Goal: Task Accomplishment & Management: Use online tool/utility

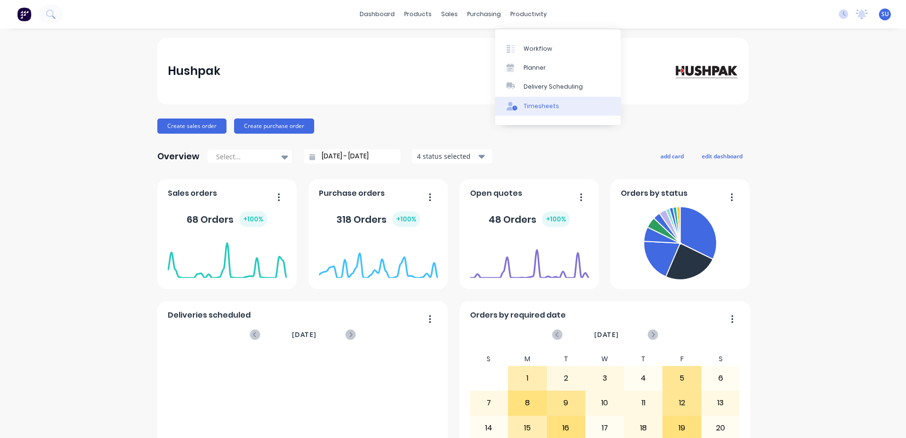
click at [538, 103] on div "Timesheets" at bounding box center [542, 106] width 36 height 9
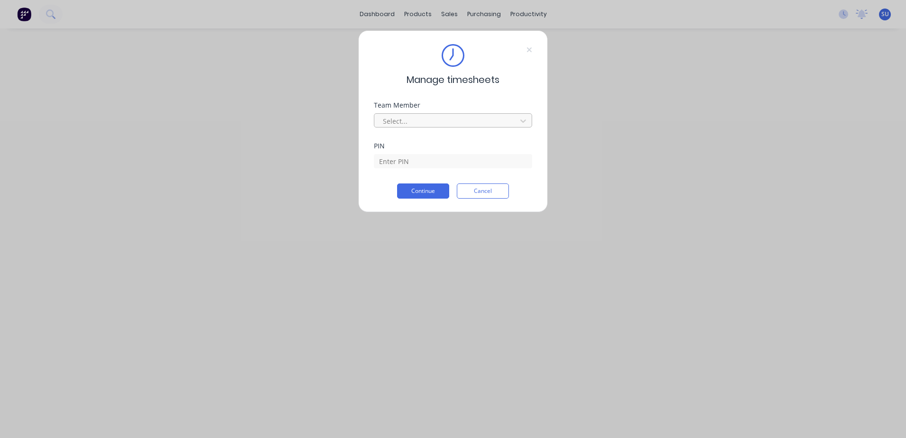
click at [459, 121] on div at bounding box center [447, 121] width 130 height 12
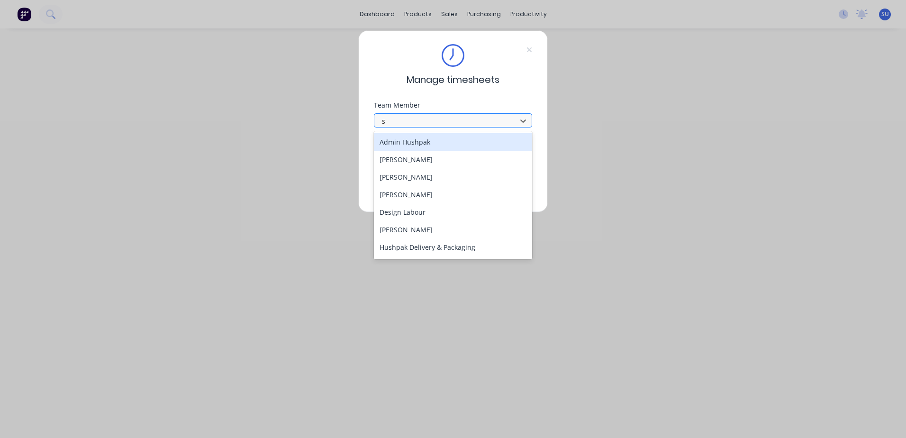
type input "sc"
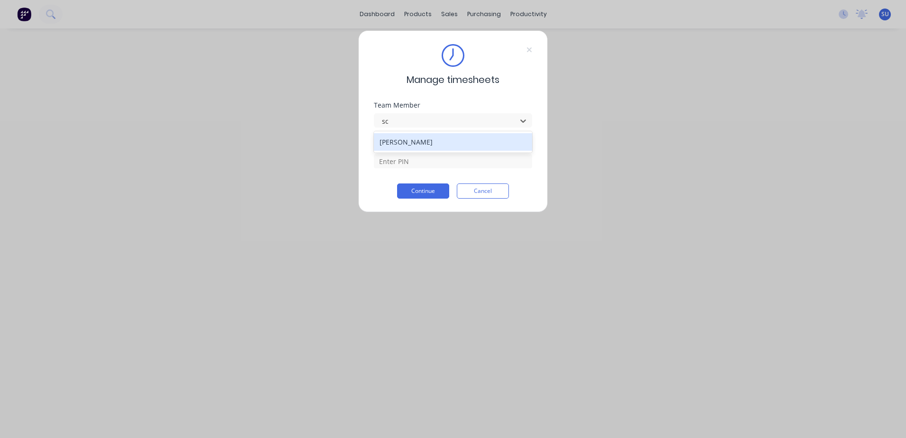
click at [391, 139] on div "[PERSON_NAME]" at bounding box center [453, 142] width 158 height 18
click at [392, 156] on input at bounding box center [453, 161] width 158 height 14
type input "2152"
click at [423, 191] on button "Continue" at bounding box center [423, 190] width 52 height 15
